Goal: Information Seeking & Learning: Learn about a topic

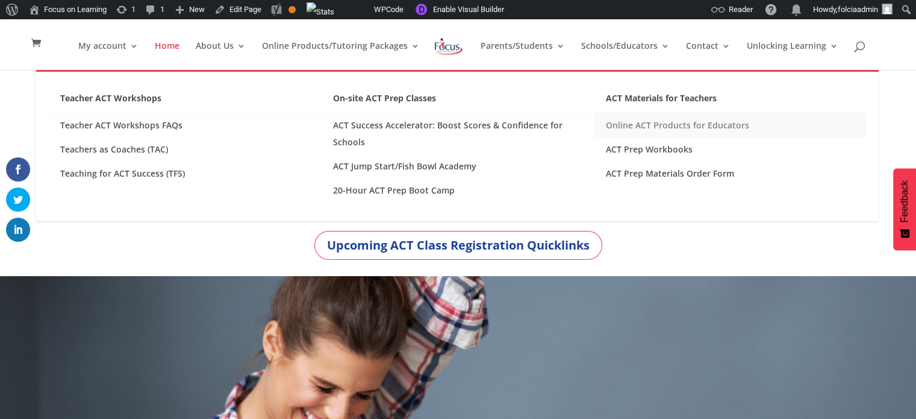
click at [553, 123] on link "Online ACT Products for Educators" at bounding box center [730, 125] width 273 height 24
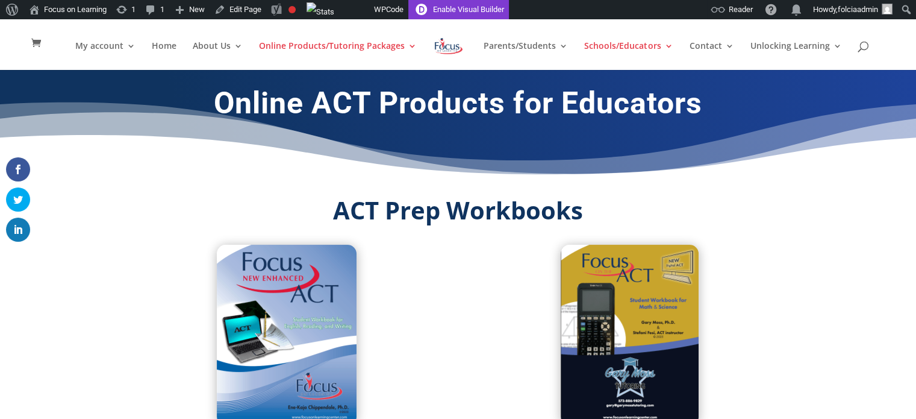
click at [468, 8] on link "Enable Visual Builder" at bounding box center [458, 9] width 101 height 19
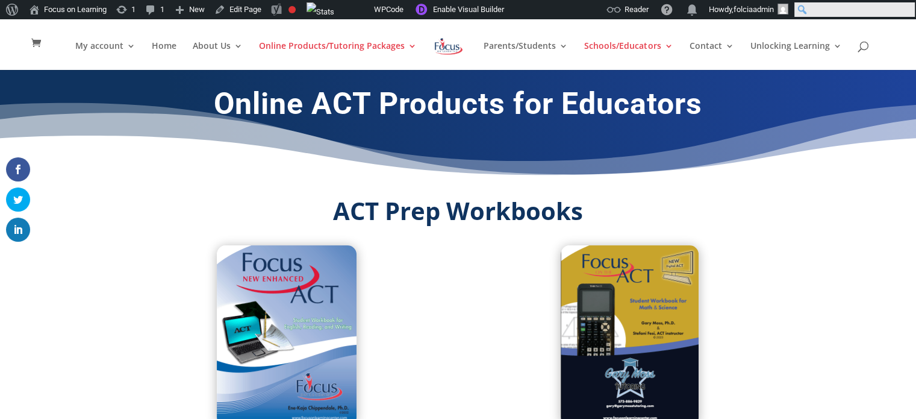
click at [908, 11] on input "Search" at bounding box center [855, 9] width 120 height 14
type input "Teachers as Coaches"
click input "Search" at bounding box center [0, 0] width 0 height 0
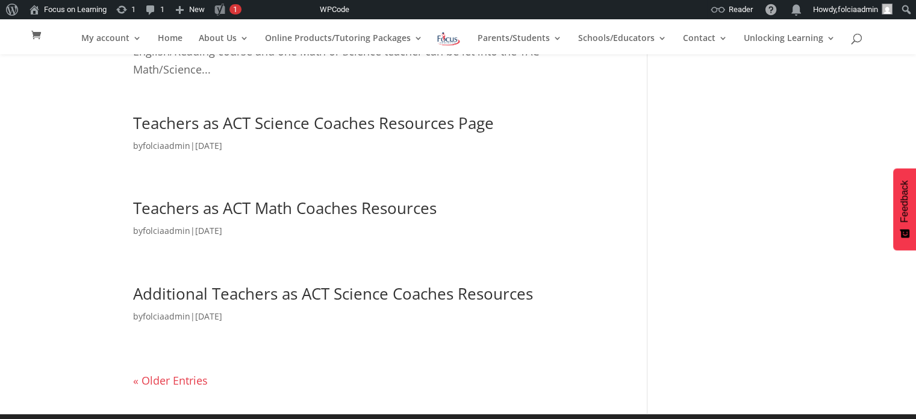
scroll to position [269, 0]
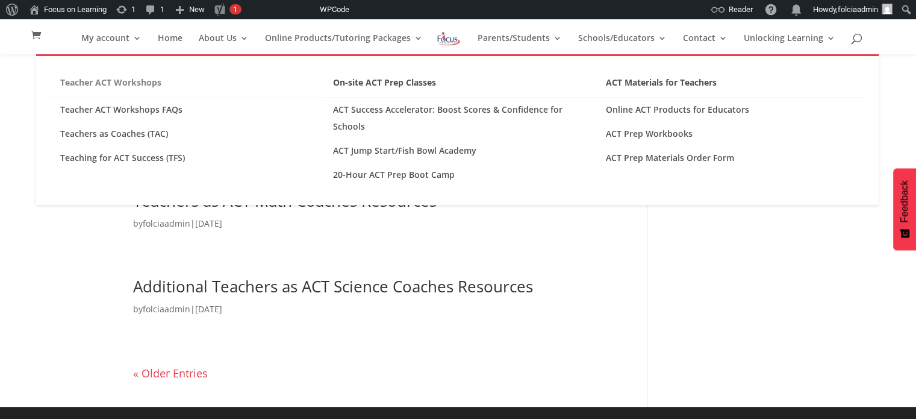
click at [120, 82] on link "Teacher ACT Workshops" at bounding box center [184, 85] width 273 height 23
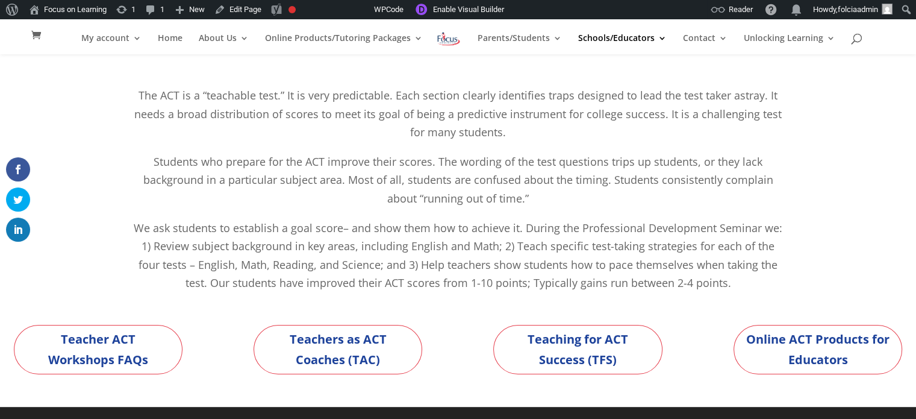
scroll to position [114, 0]
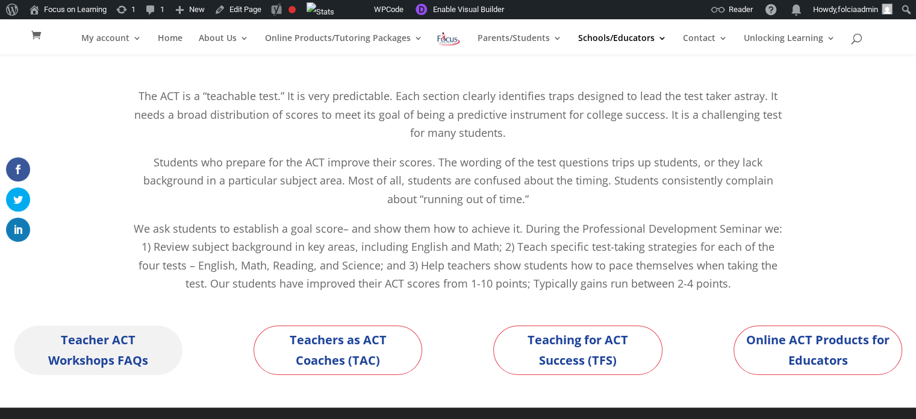
click at [84, 356] on link "Teacher ACT Workshops FAQs" at bounding box center [98, 349] width 169 height 49
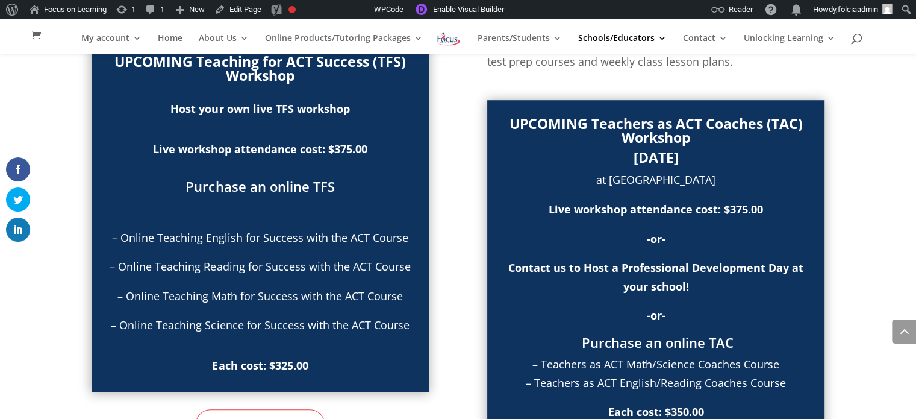
scroll to position [935, 0]
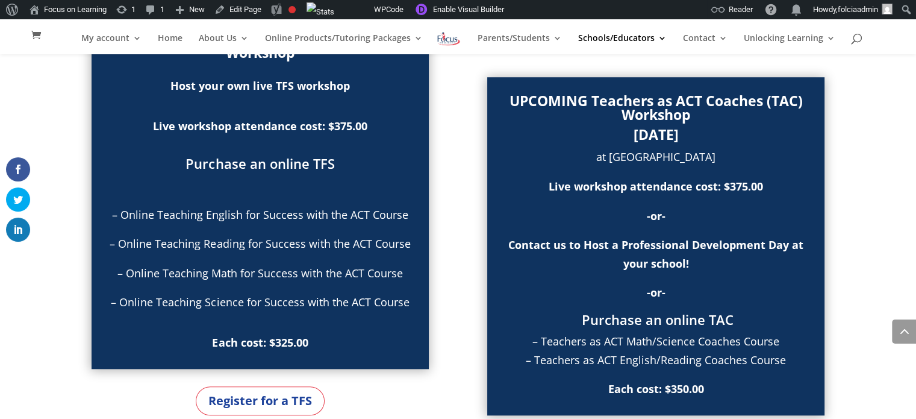
click at [671, 125] on b "November 15th, 2025" at bounding box center [656, 134] width 45 height 19
click at [475, 1] on link "Enable Visual Builder" at bounding box center [458, 9] width 101 height 19
